Goal: Information Seeking & Learning: Stay updated

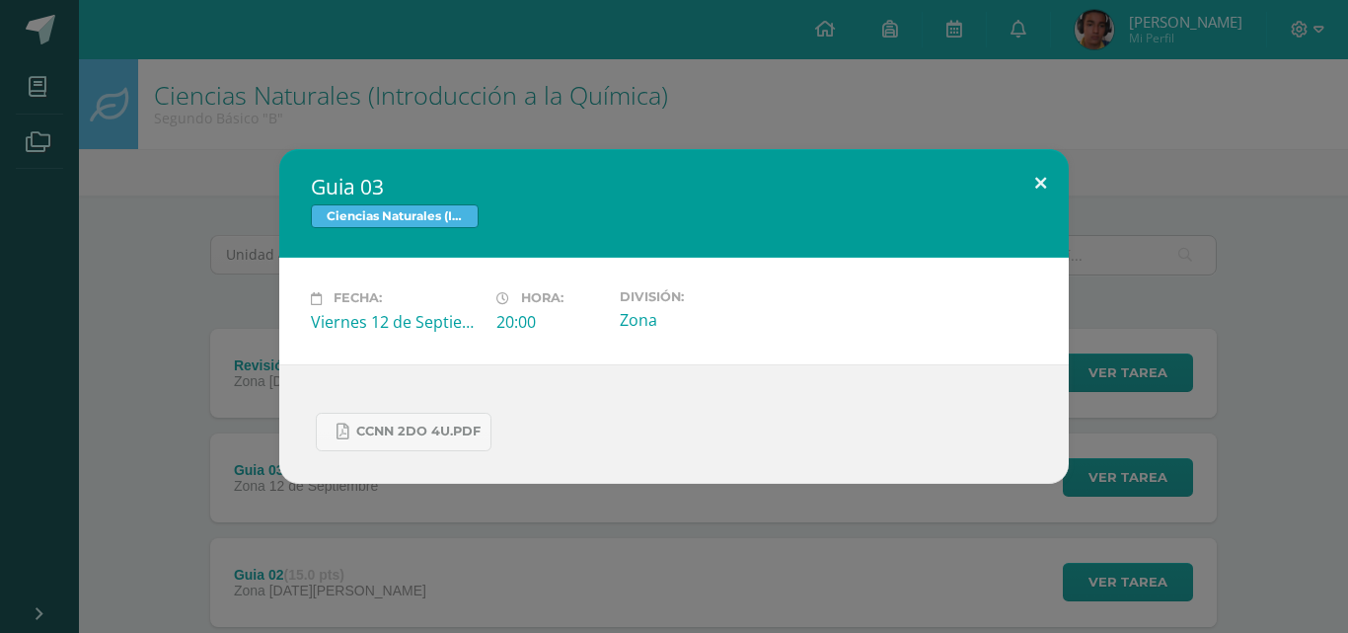
click at [1039, 175] on button at bounding box center [1040, 182] width 56 height 67
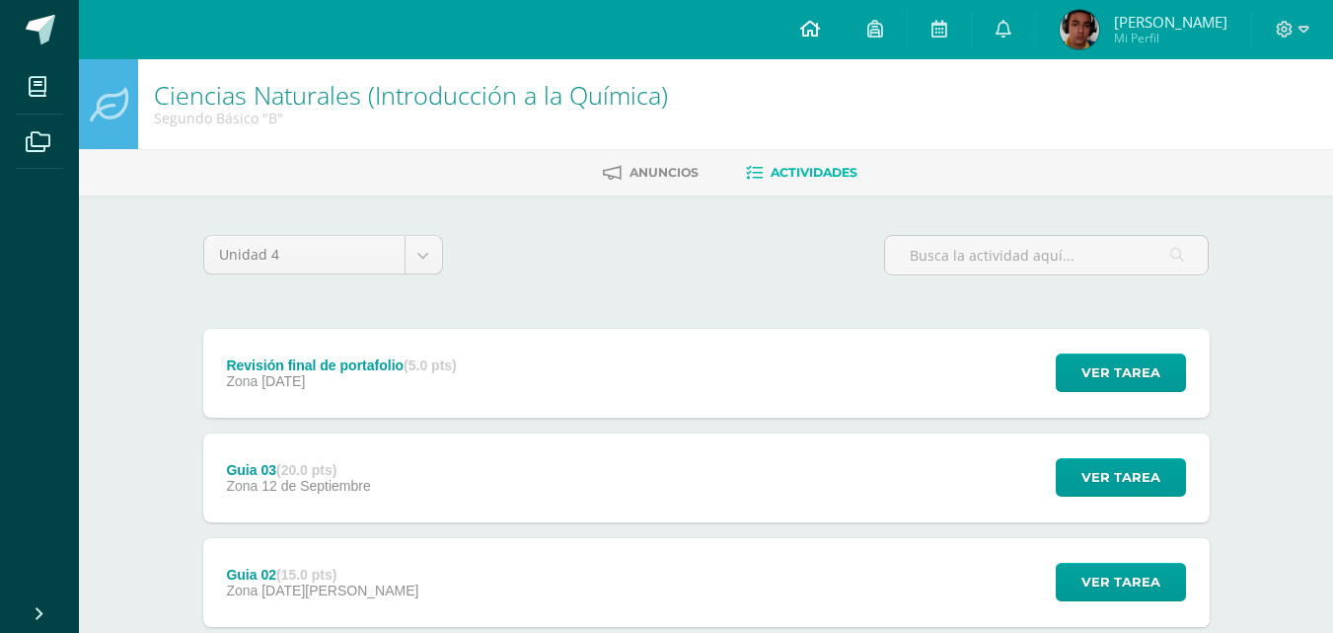
click at [844, 29] on link at bounding box center [810, 29] width 67 height 59
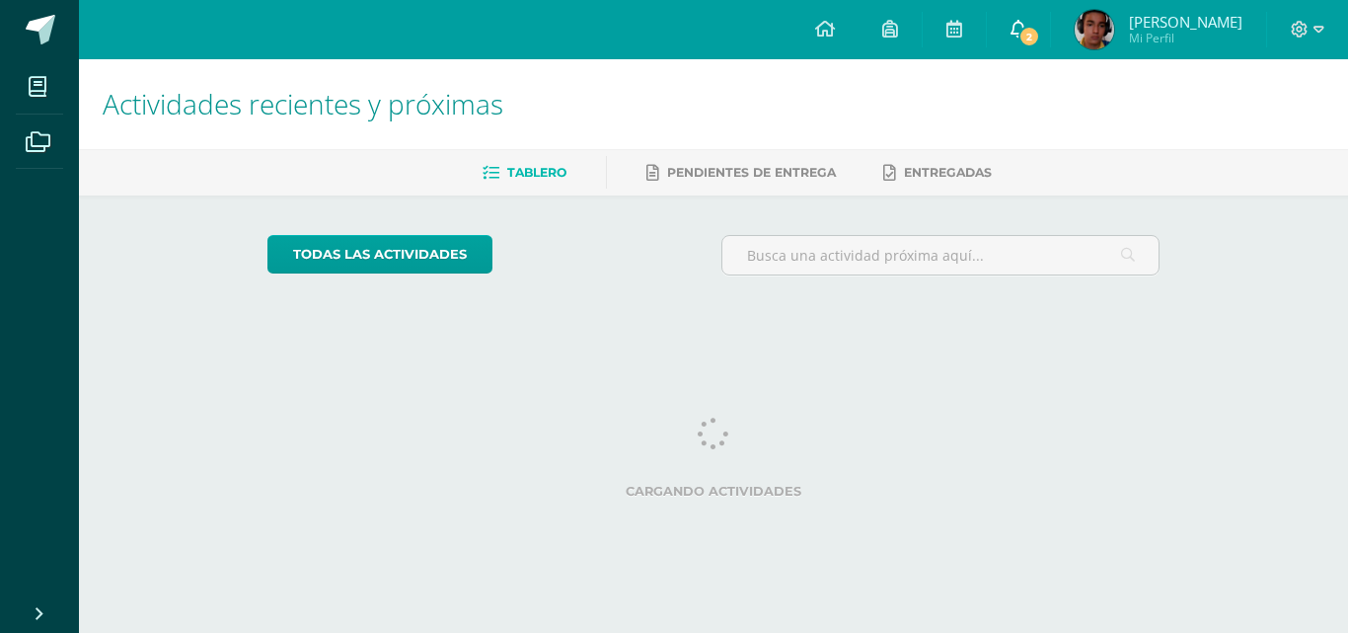
click at [1040, 27] on span "2" at bounding box center [1029, 37] width 22 height 22
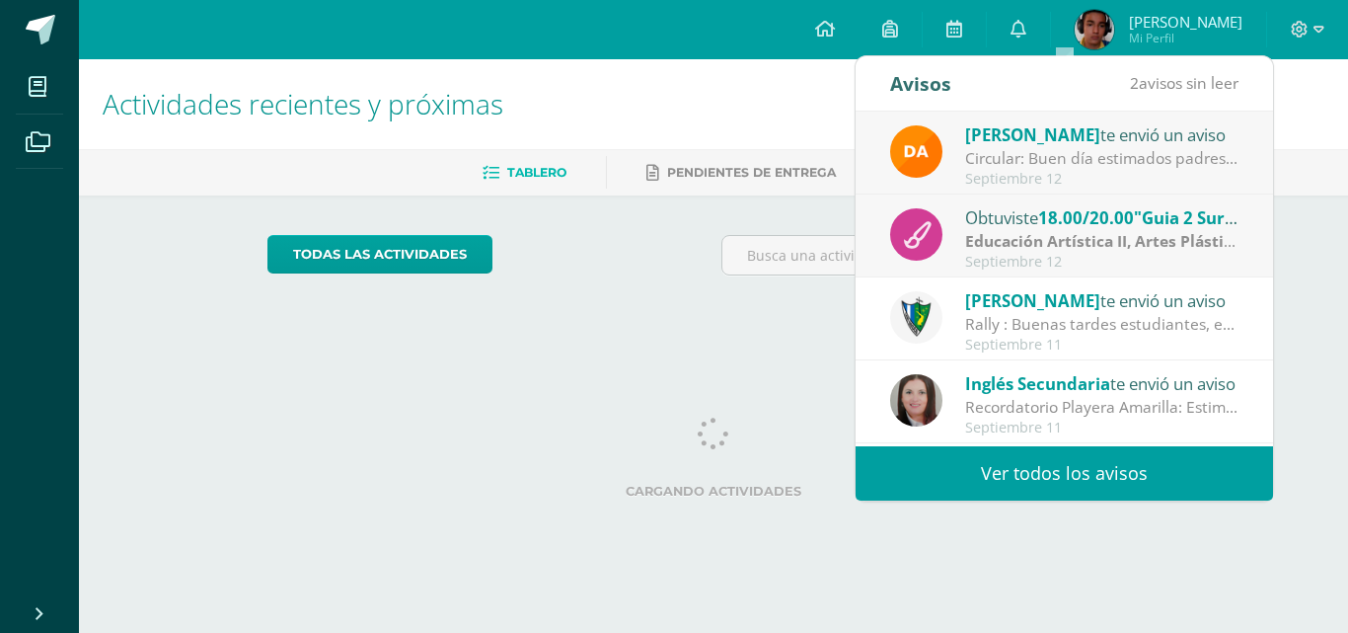
click at [1165, 226] on span ""Guia 2 Surealismo"" at bounding box center [1215, 217] width 162 height 23
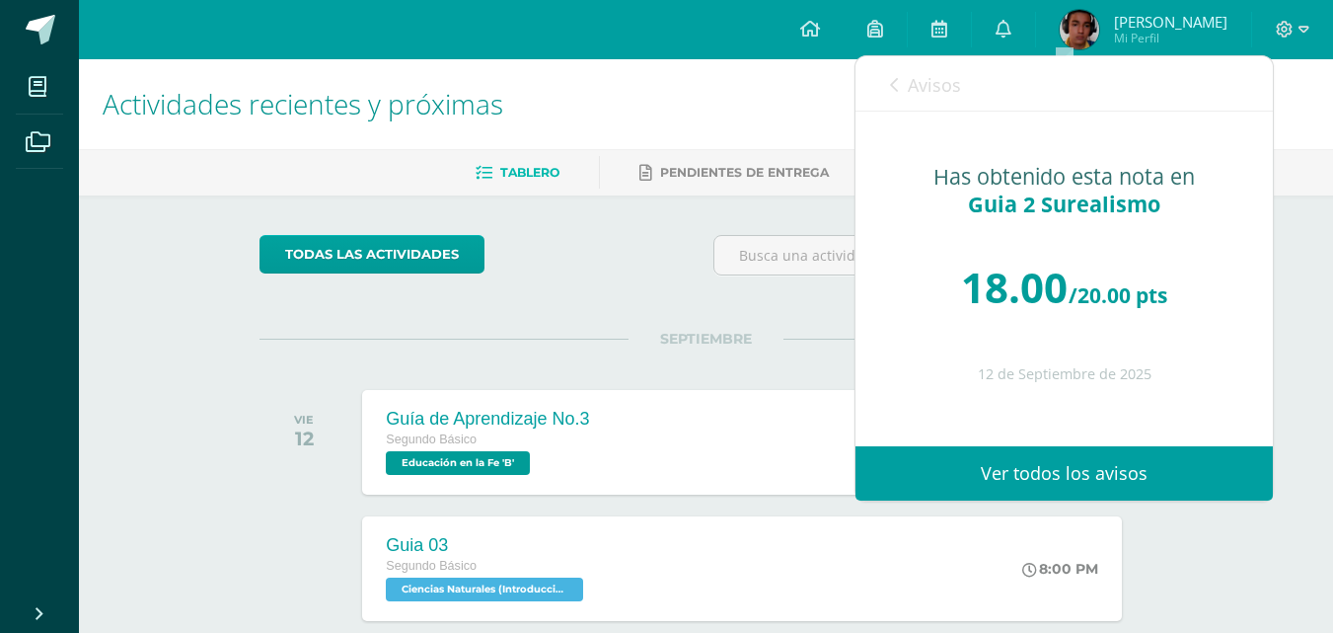
click at [941, 95] on span "Avisos" at bounding box center [934, 85] width 53 height 24
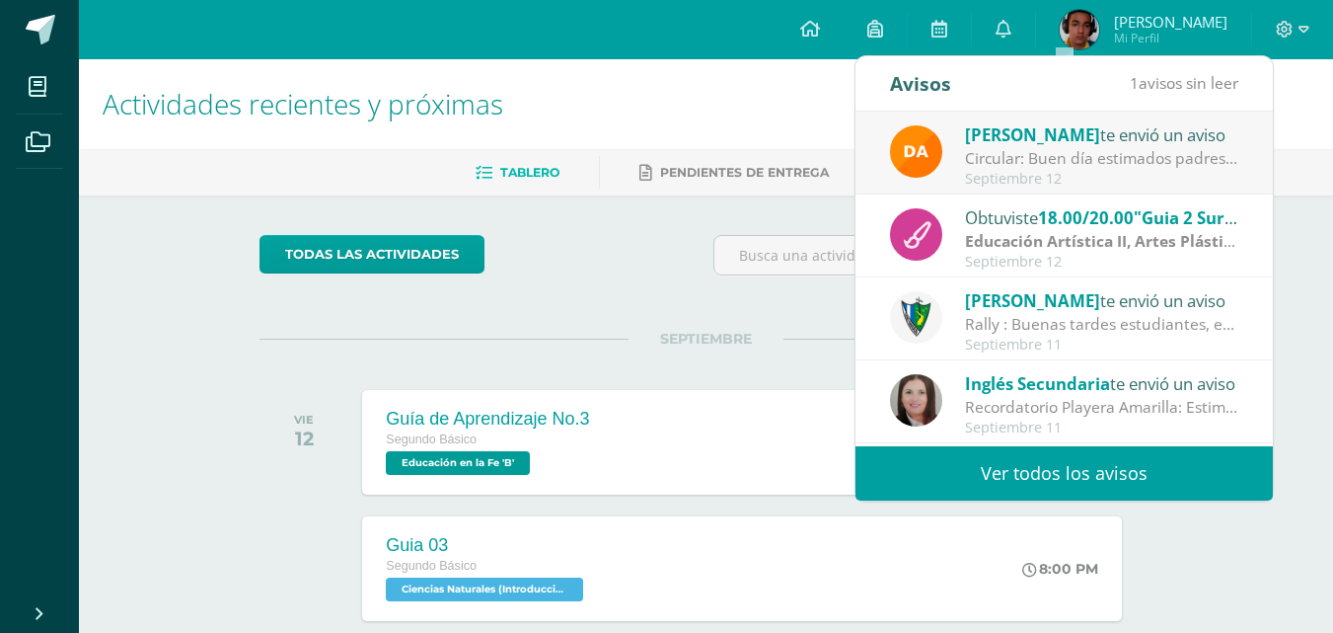
click at [1038, 159] on div "Circular: Buen día estimados padres de familia, por este medio les envío un cor…" at bounding box center [1102, 158] width 274 height 23
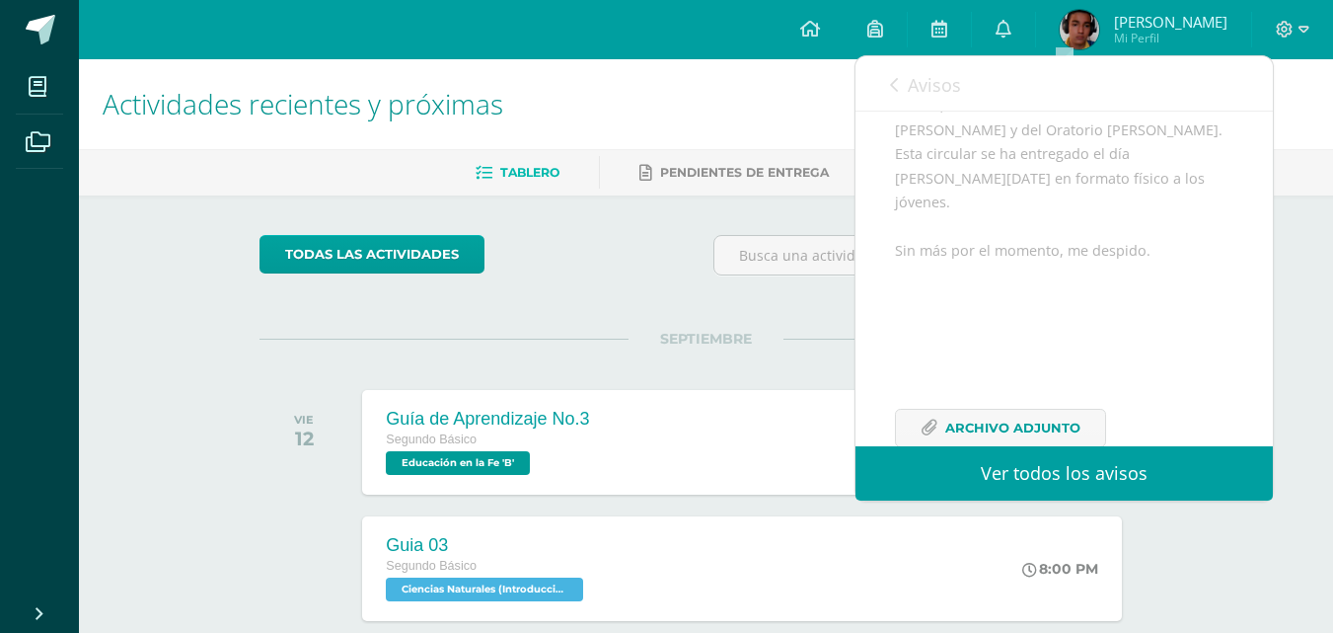
scroll to position [363, 0]
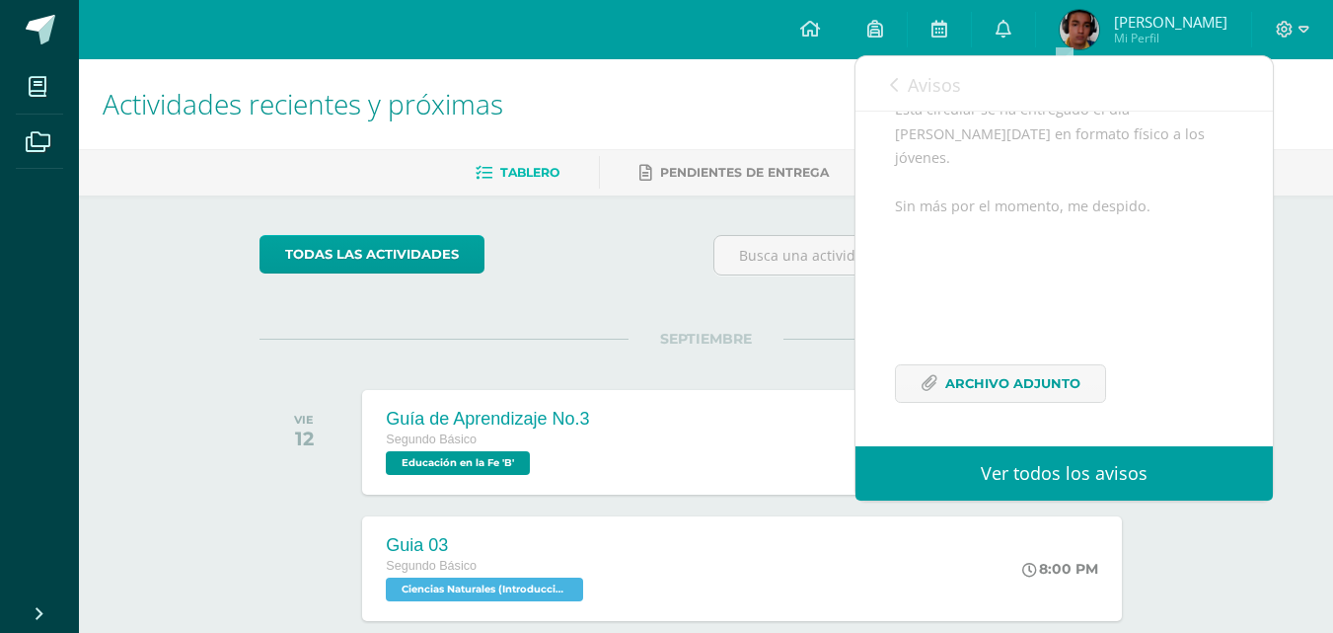
click at [970, 361] on div "Buen día estimados padres de familia, por este medio les envío un cordial salud…" at bounding box center [1064, 177] width 338 height 497
click at [970, 377] on span "Archivo Adjunto" at bounding box center [1012, 383] width 135 height 37
